Goal: Information Seeking & Learning: Learn about a topic

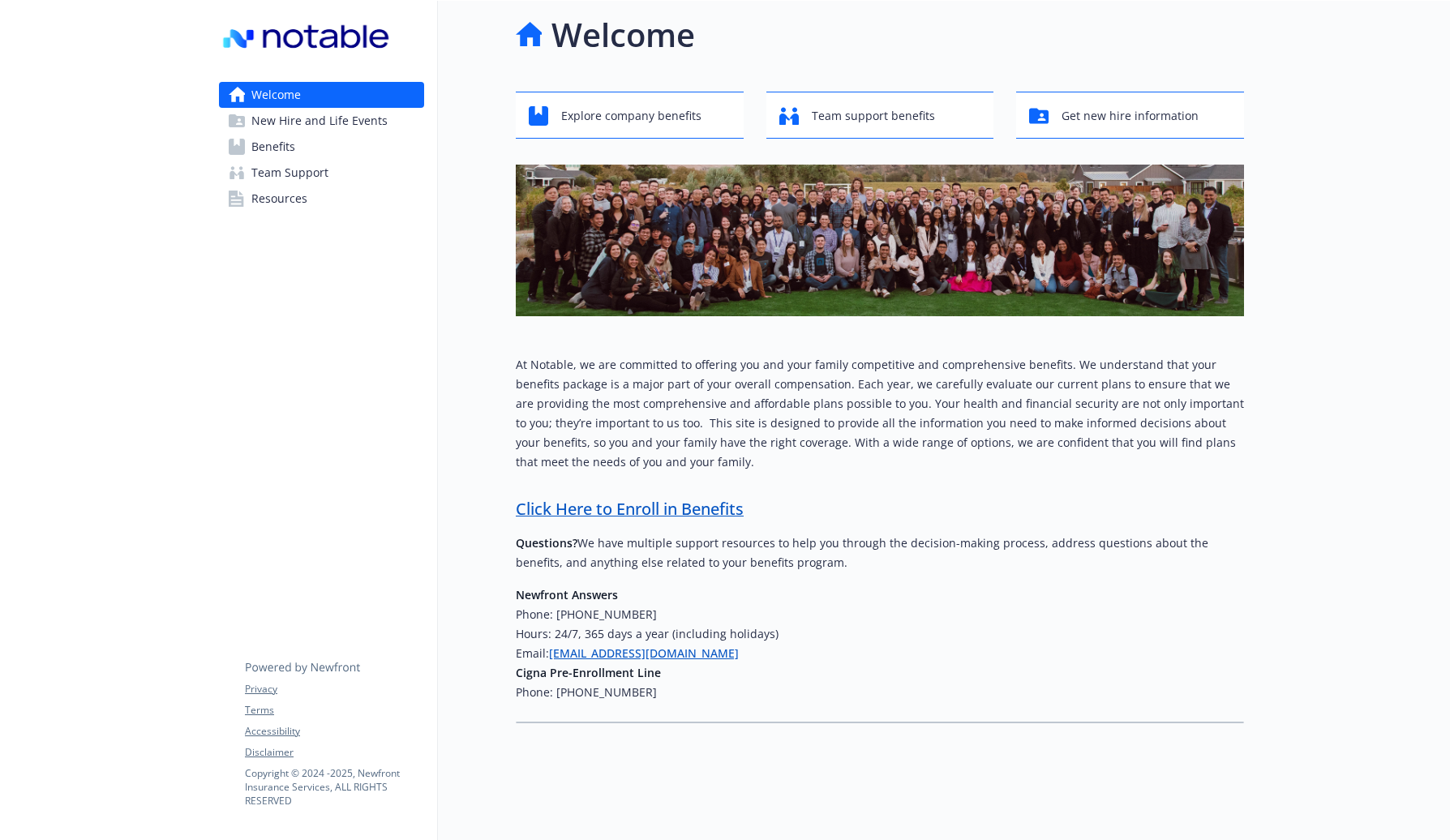
scroll to position [22, 0]
click at [347, 125] on span "New Hire and Life Events" at bounding box center [319, 120] width 136 height 26
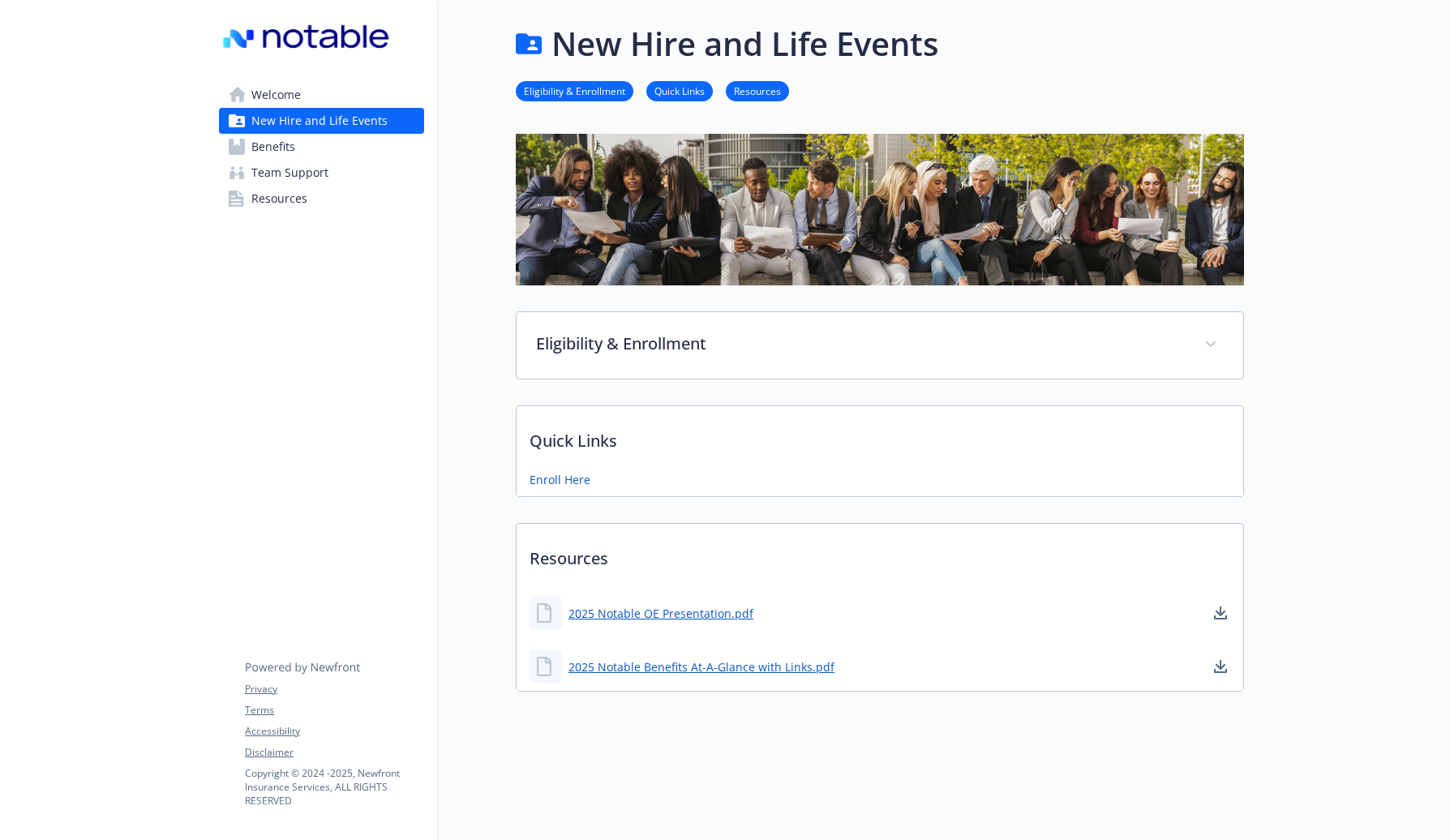
click at [303, 147] on link "Benefits" at bounding box center [322, 146] width 205 height 26
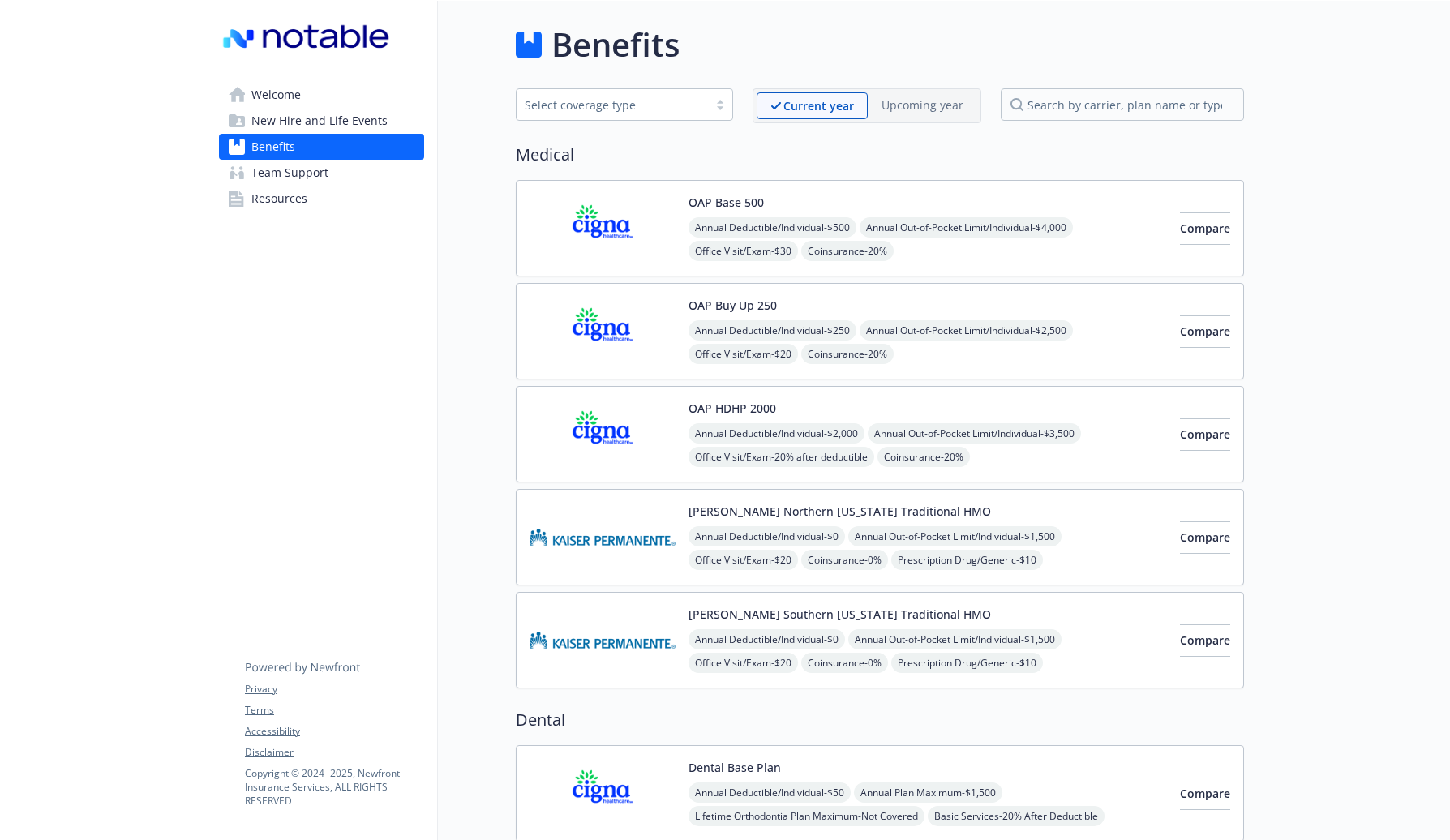
click at [631, 425] on img at bounding box center [602, 434] width 146 height 69
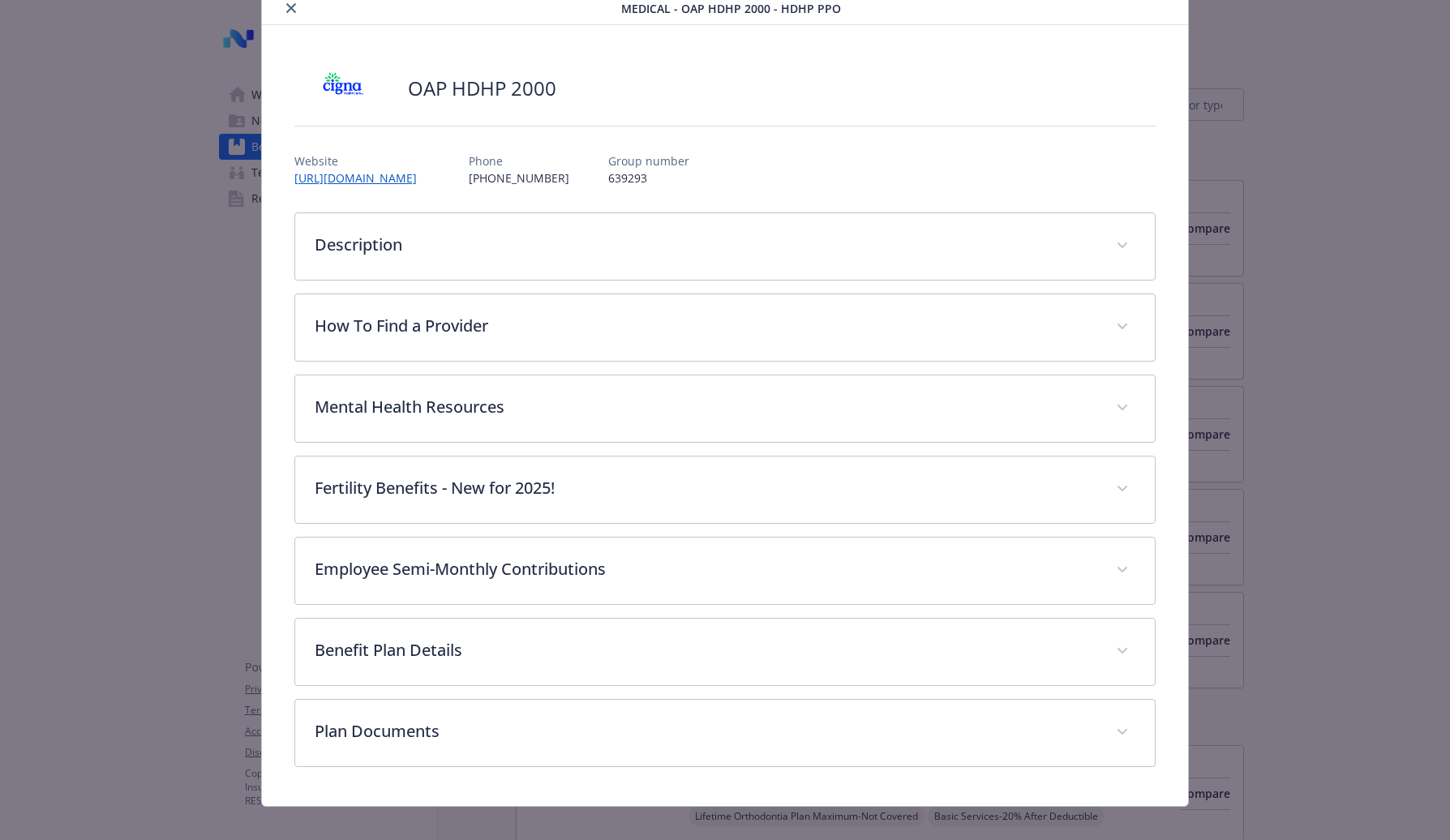
scroll to position [79, 0]
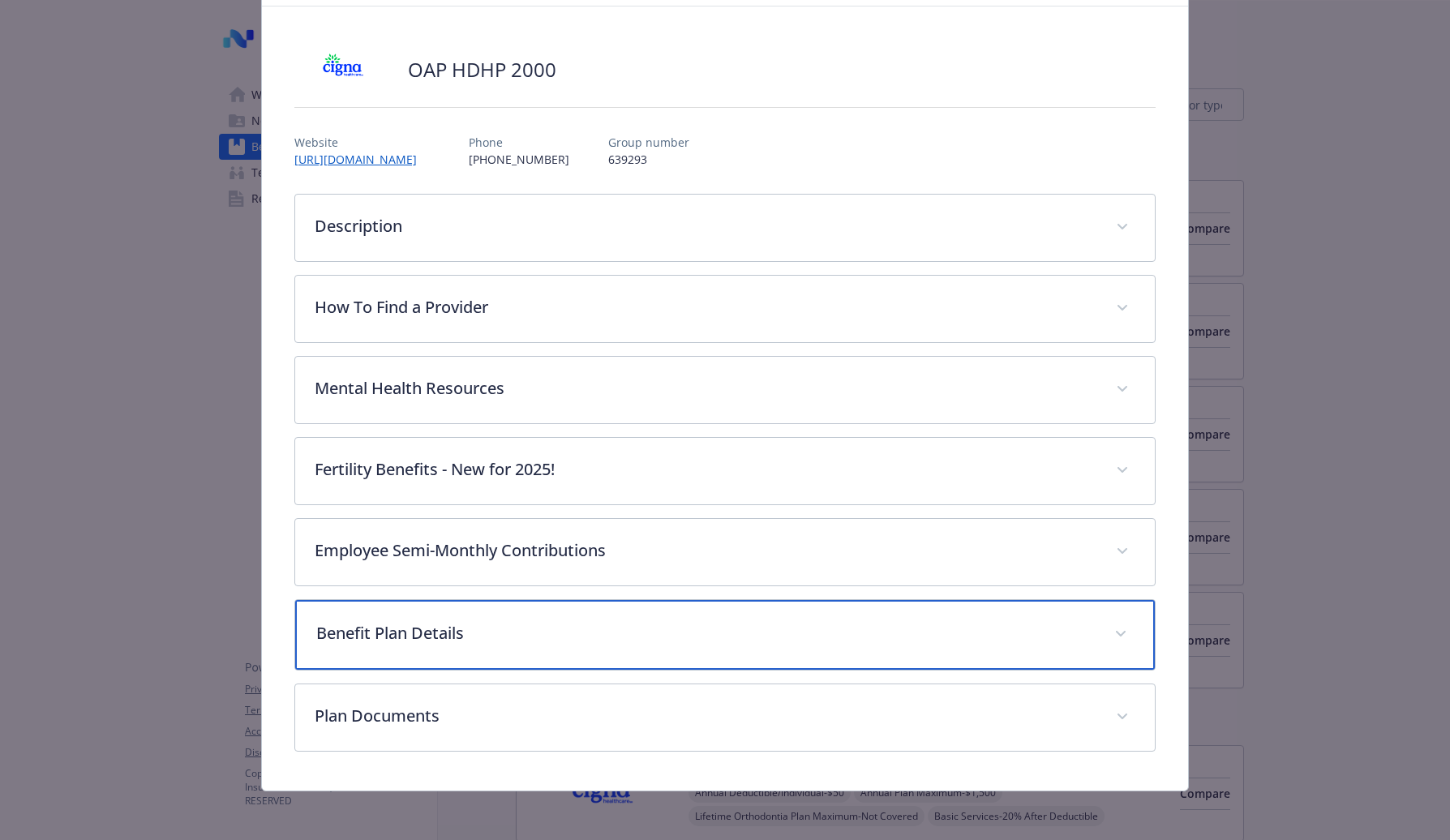
click at [408, 621] on p "Benefit Plan Details" at bounding box center [706, 633] width 778 height 24
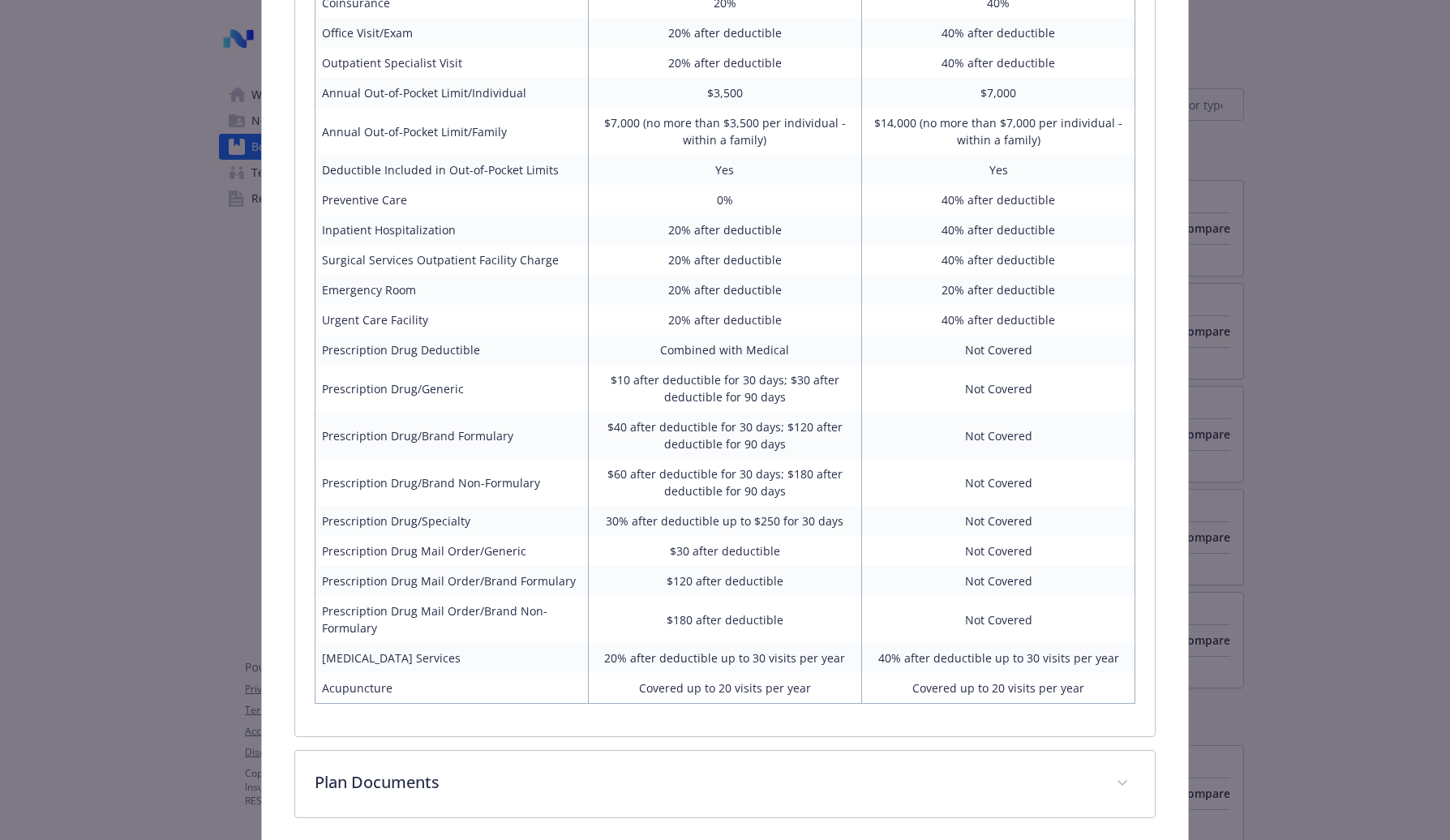
scroll to position [886, 0]
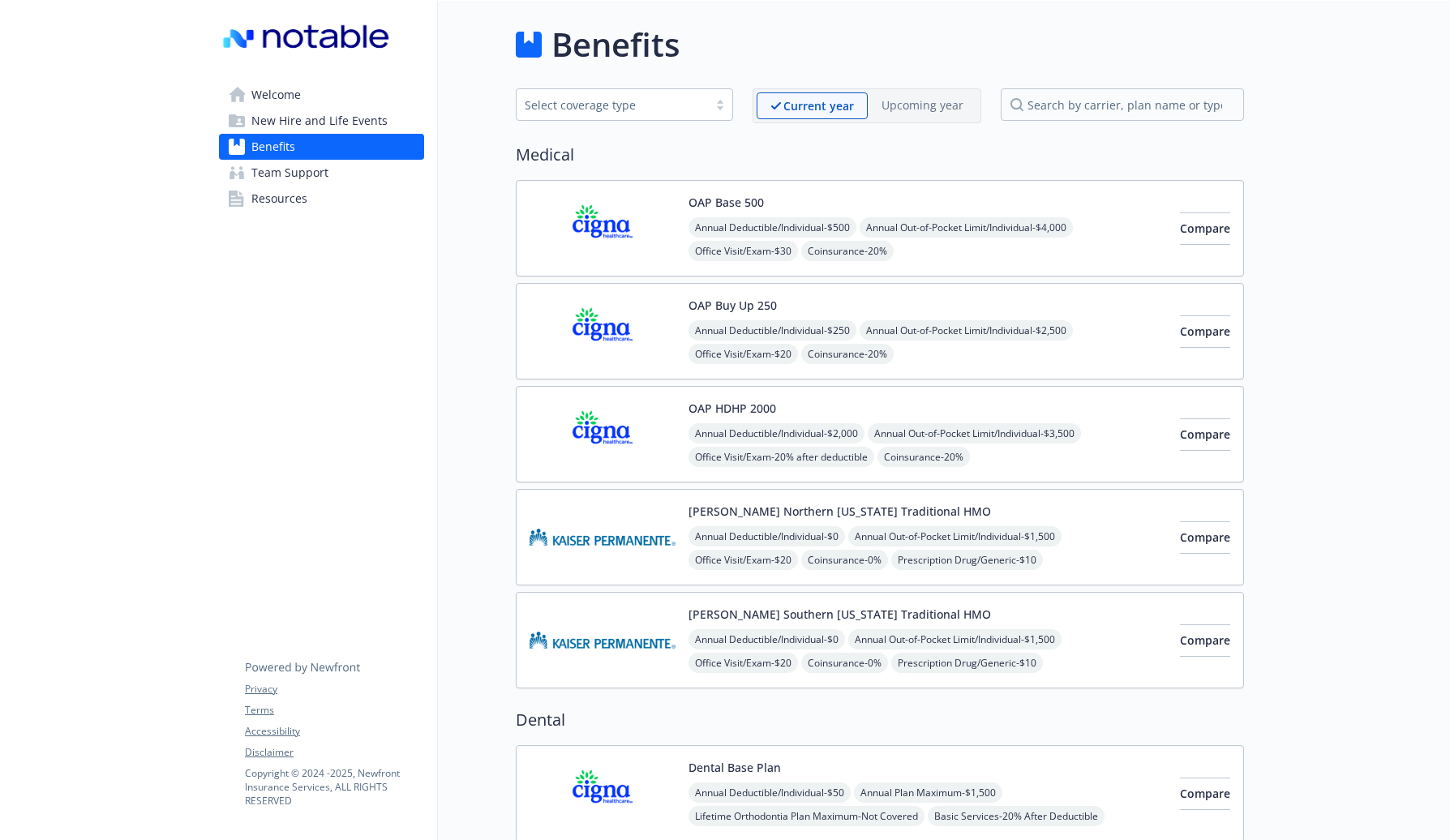
click at [312, 198] on link "Resources" at bounding box center [322, 198] width 205 height 26
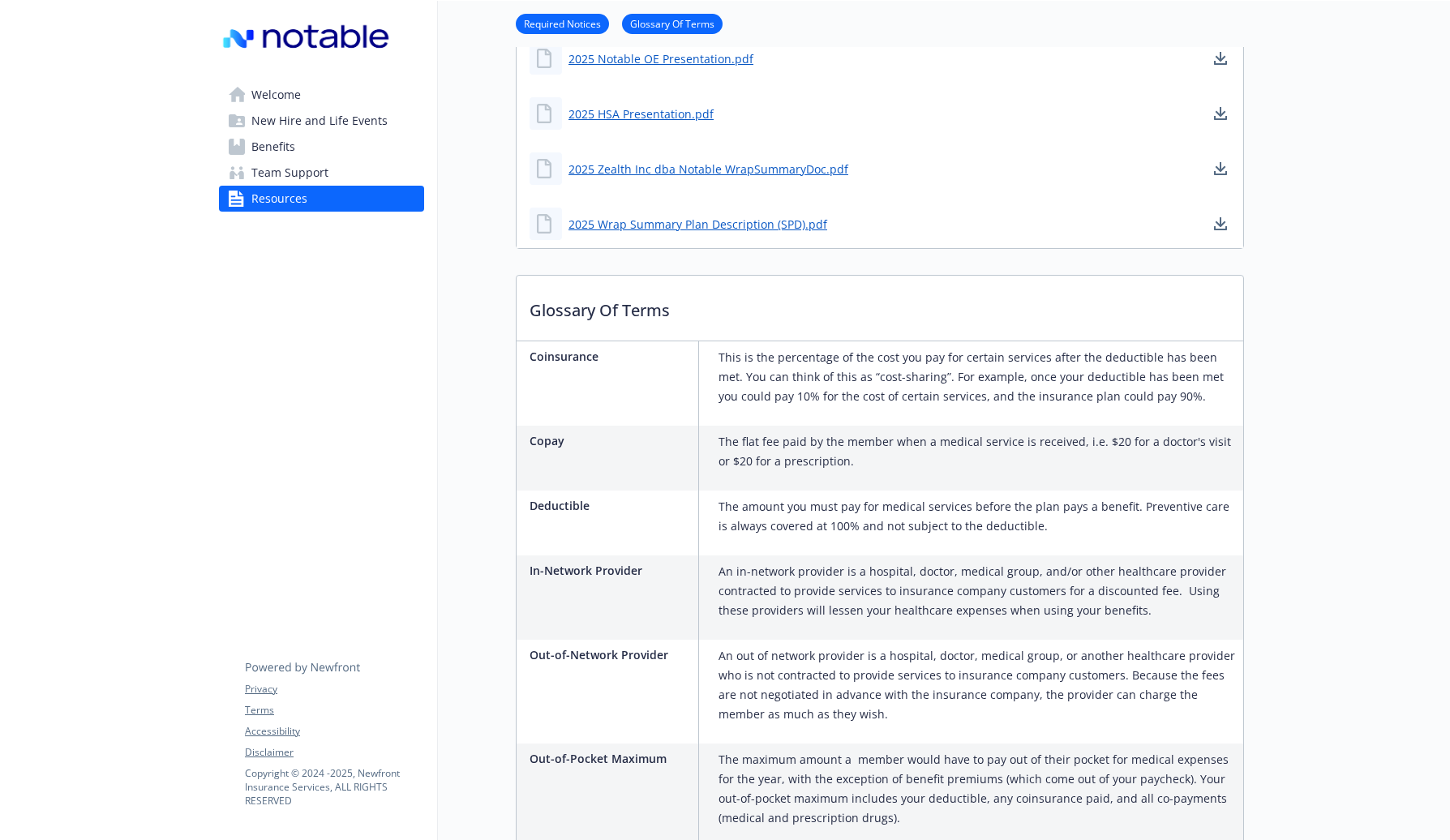
scroll to position [867, 0]
